Goal: Complete application form

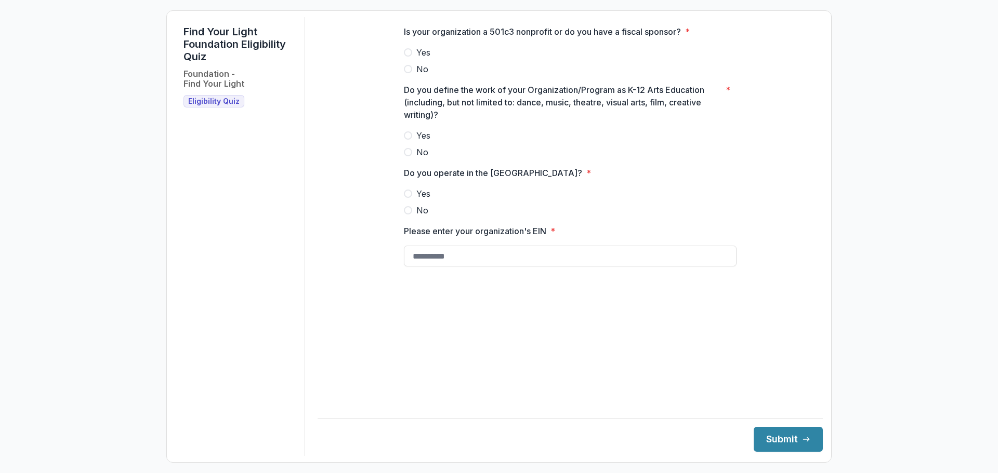
click at [407, 57] on span at bounding box center [408, 52] width 8 height 8
click at [407, 198] on span at bounding box center [408, 194] width 8 height 8
click at [408, 140] on span at bounding box center [408, 135] width 8 height 8
click at [425, 267] on input "Please enter your organization's EIN *" at bounding box center [570, 256] width 333 height 21
click at [395, 265] on div "Is your organization a 501c3 nonprofit or do you have a fiscal sponsor? * Yes N…" at bounding box center [569, 150] width 349 height 266
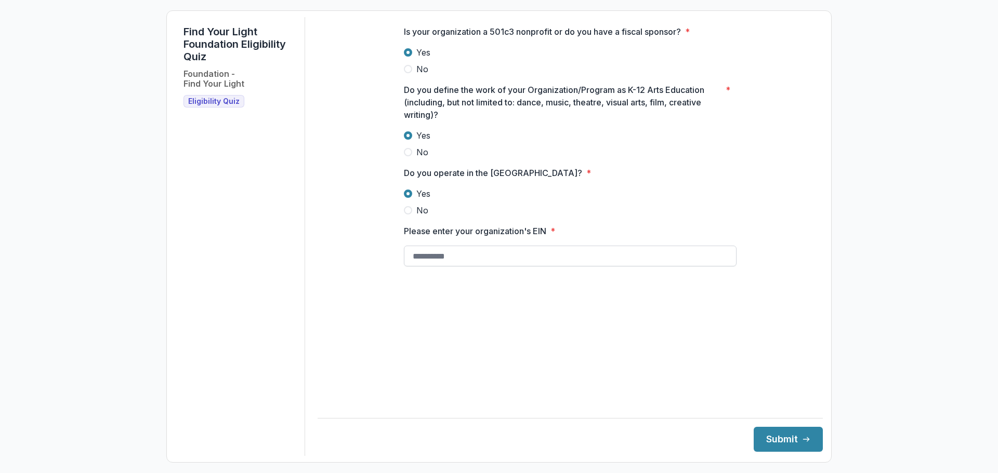
click at [410, 262] on input "Please enter your organization's EIN *" at bounding box center [570, 256] width 333 height 21
type input "**********"
click at [753, 427] on button "Submit" at bounding box center [787, 439] width 69 height 25
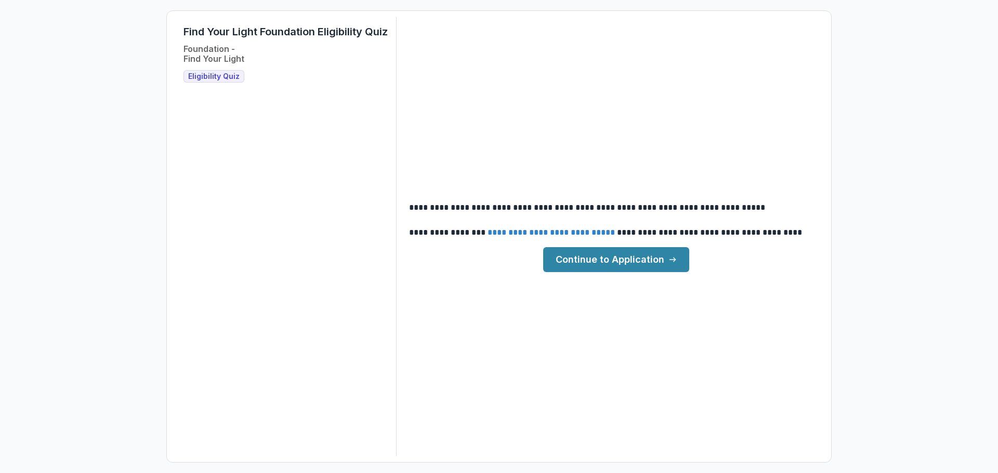
click at [586, 255] on link "Continue to Application" at bounding box center [616, 259] width 146 height 25
